Goal: Check status: Check status

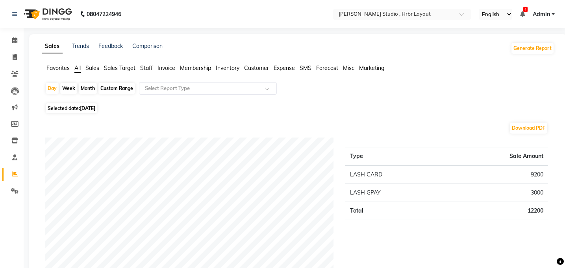
click at [92, 89] on div "Month" at bounding box center [88, 88] width 18 height 11
select select "9"
select select "2025"
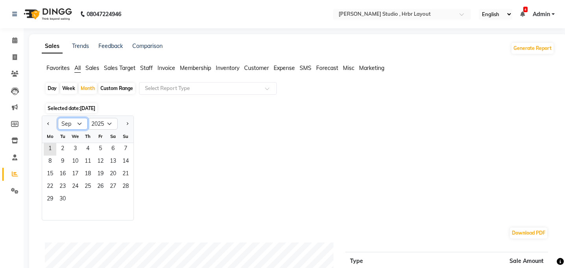
select select "8"
click at [48, 89] on div "Day" at bounding box center [52, 88] width 13 height 11
select select "9"
select select "2025"
click at [68, 91] on div "Week" at bounding box center [68, 88] width 17 height 11
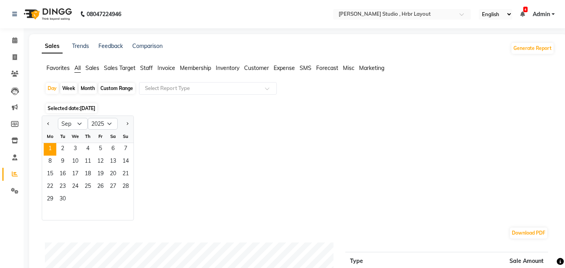
select select "9"
select select "2025"
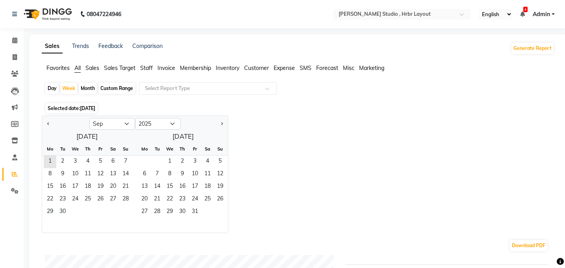
click at [89, 91] on div "Month" at bounding box center [88, 88] width 18 height 11
select select "9"
select select "2025"
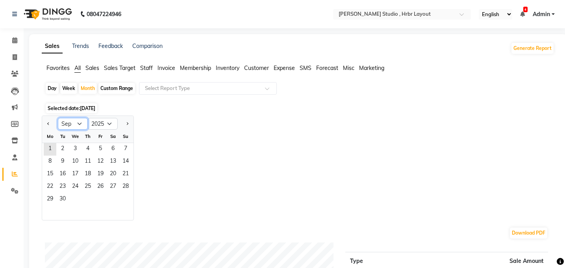
select select "8"
click at [98, 150] on span "1" at bounding box center [100, 149] width 13 height 13
